Goal: Task Accomplishment & Management: Manage account settings

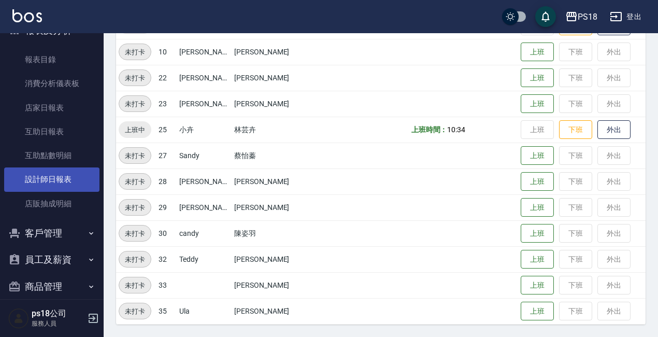
scroll to position [343, 0]
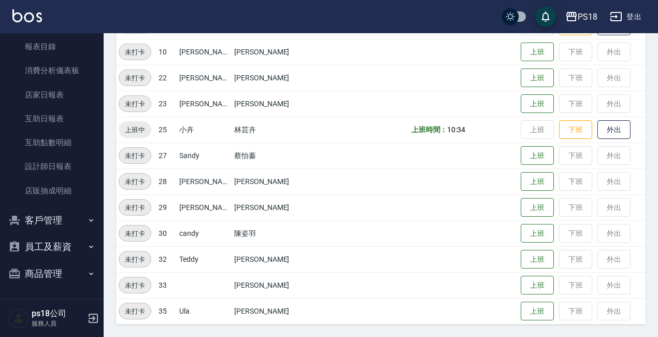
click at [46, 221] on button "客戶管理" at bounding box center [51, 220] width 95 height 27
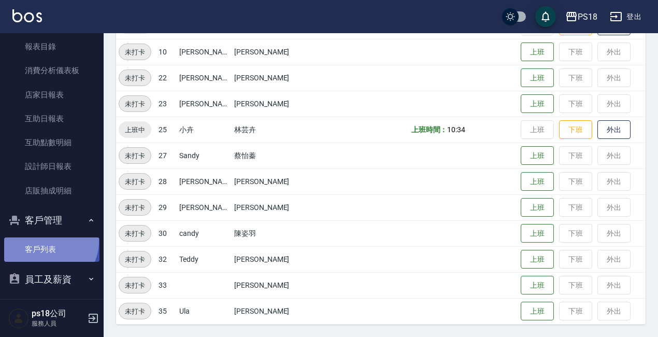
click at [47, 242] on link "客戶列表" at bounding box center [51, 249] width 95 height 24
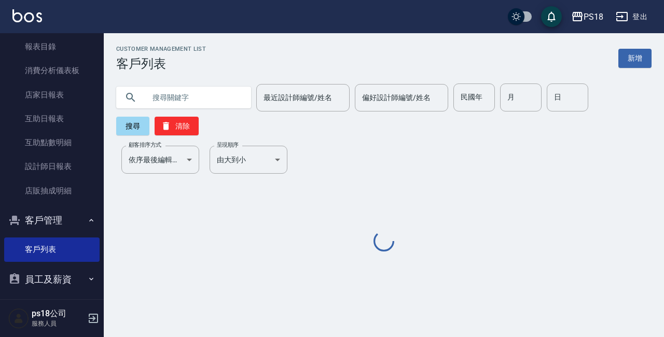
click at [187, 105] on input "text" at bounding box center [193, 97] width 97 height 28
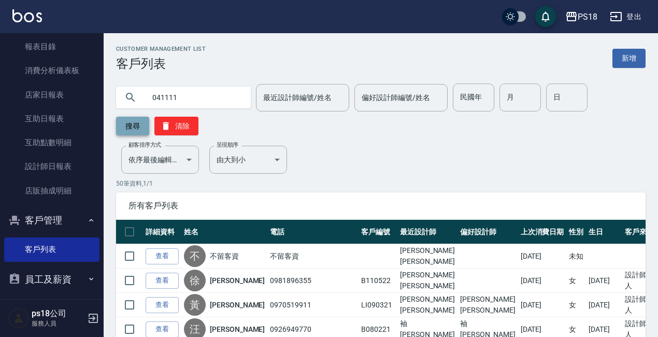
type input "041111"
click at [140, 129] on button "搜尋" at bounding box center [132, 126] width 33 height 19
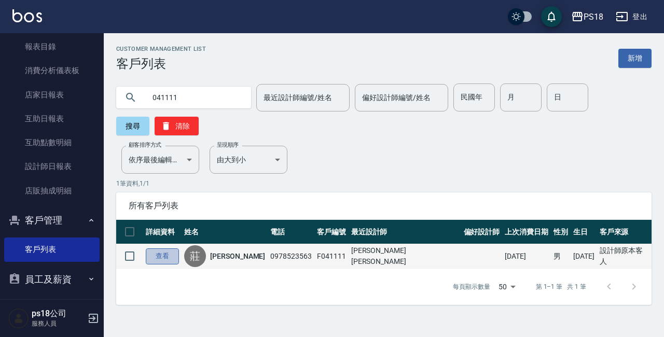
click at [170, 251] on link "查看" at bounding box center [162, 256] width 33 height 16
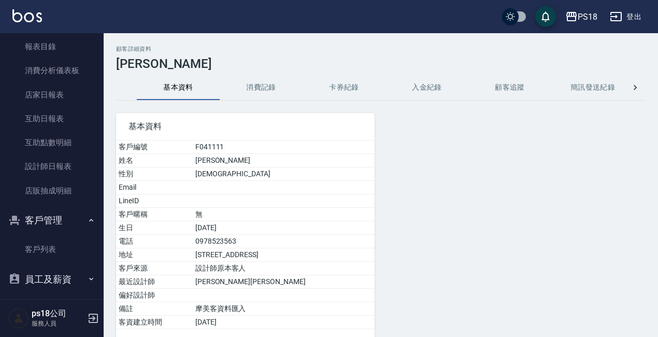
click at [265, 82] on button "消費記錄" at bounding box center [261, 87] width 83 height 25
